Goal: Task Accomplishment & Management: Manage account settings

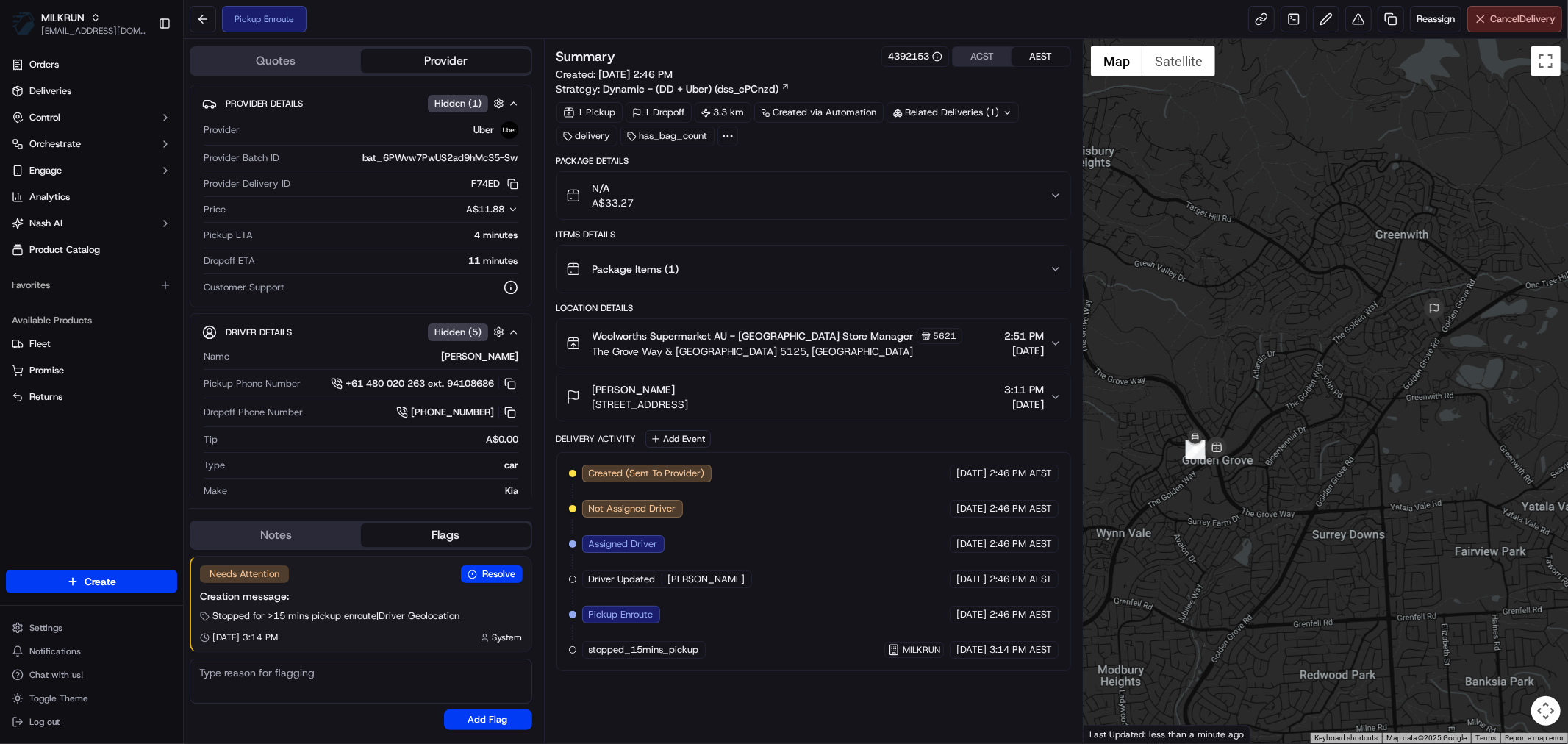
click at [1502, 20] on span "Cancel Delivery" at bounding box center [1522, 19] width 65 height 13
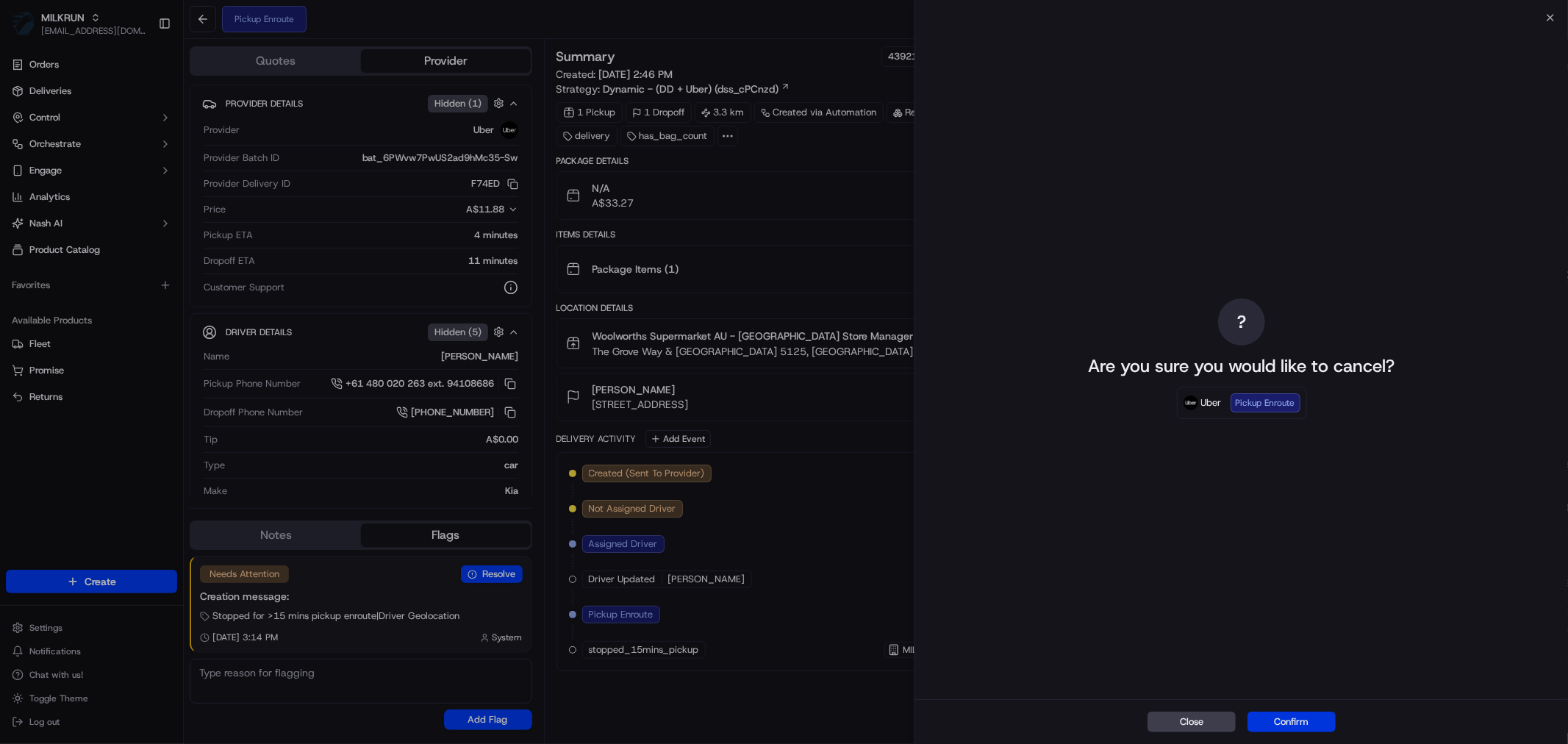
click at [1296, 723] on button "Confirm" at bounding box center [1291, 722] width 89 height 20
